Goal: Information Seeking & Learning: Learn about a topic

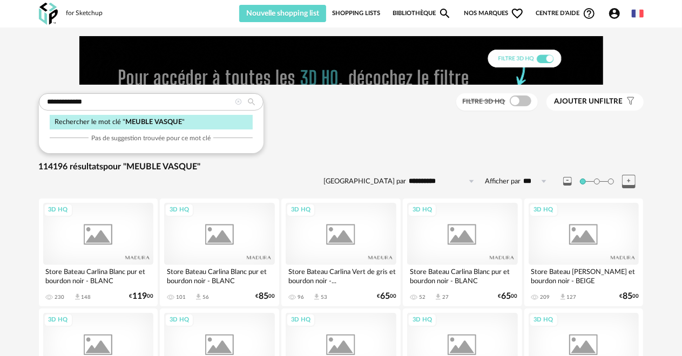
type input "**********"
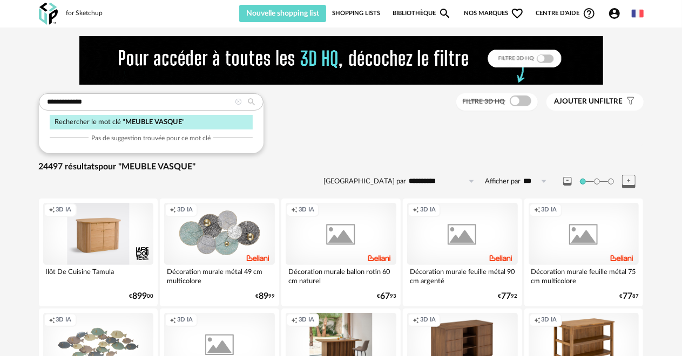
click at [183, 120] on div "Rechercher le mot clé " MEUBLE VASQUE "" at bounding box center [151, 122] width 203 height 15
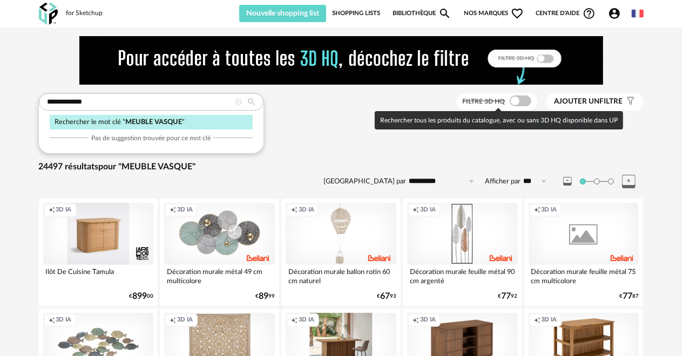
click at [526, 100] on span at bounding box center [520, 101] width 22 height 11
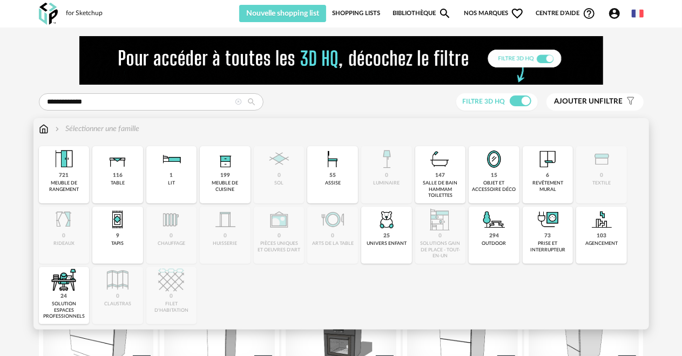
click at [40, 127] on img at bounding box center [44, 129] width 10 height 11
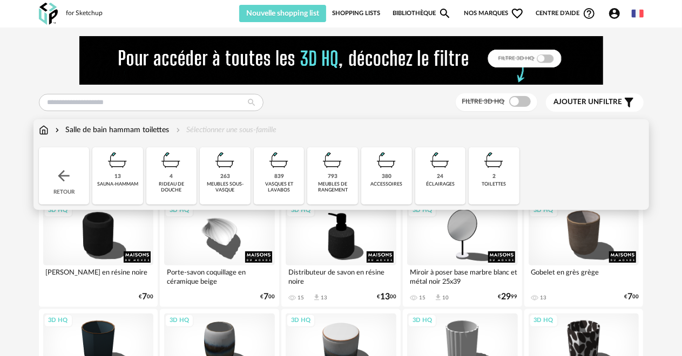
click at [282, 178] on div "839" at bounding box center [279, 176] width 10 height 7
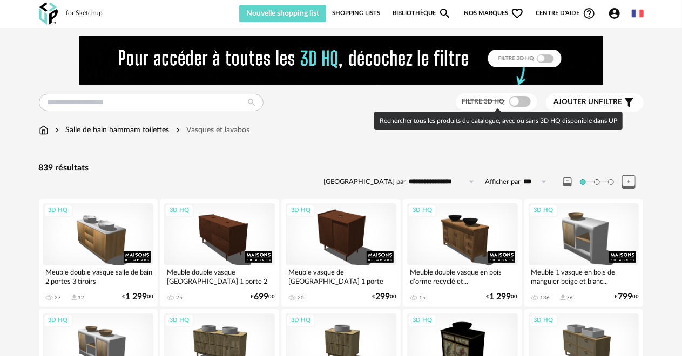
click at [525, 99] on span at bounding box center [520, 101] width 22 height 11
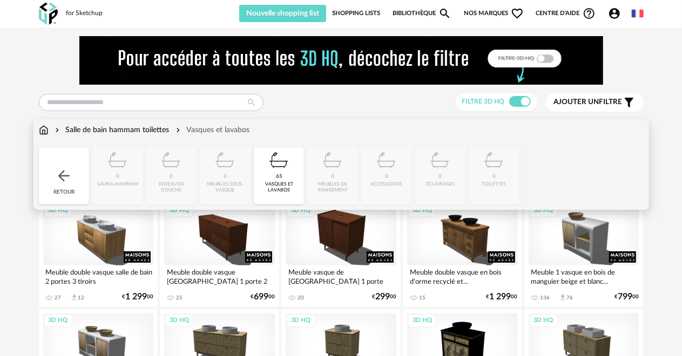
click at [153, 130] on div "Salle de bain hammam toilettes" at bounding box center [111, 130] width 117 height 11
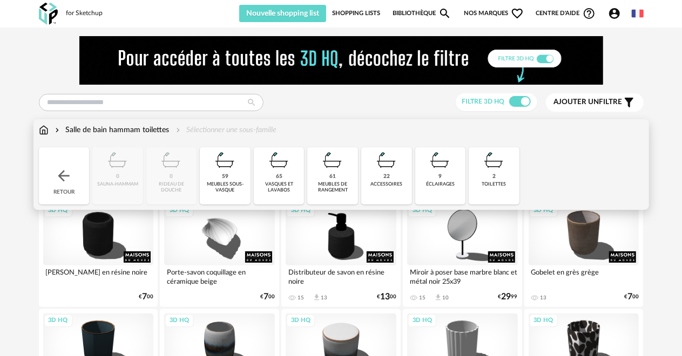
click at [238, 167] on div "59 meubles sous-vasque" at bounding box center [225, 175] width 51 height 57
